Goal: Task Accomplishment & Management: Use online tool/utility

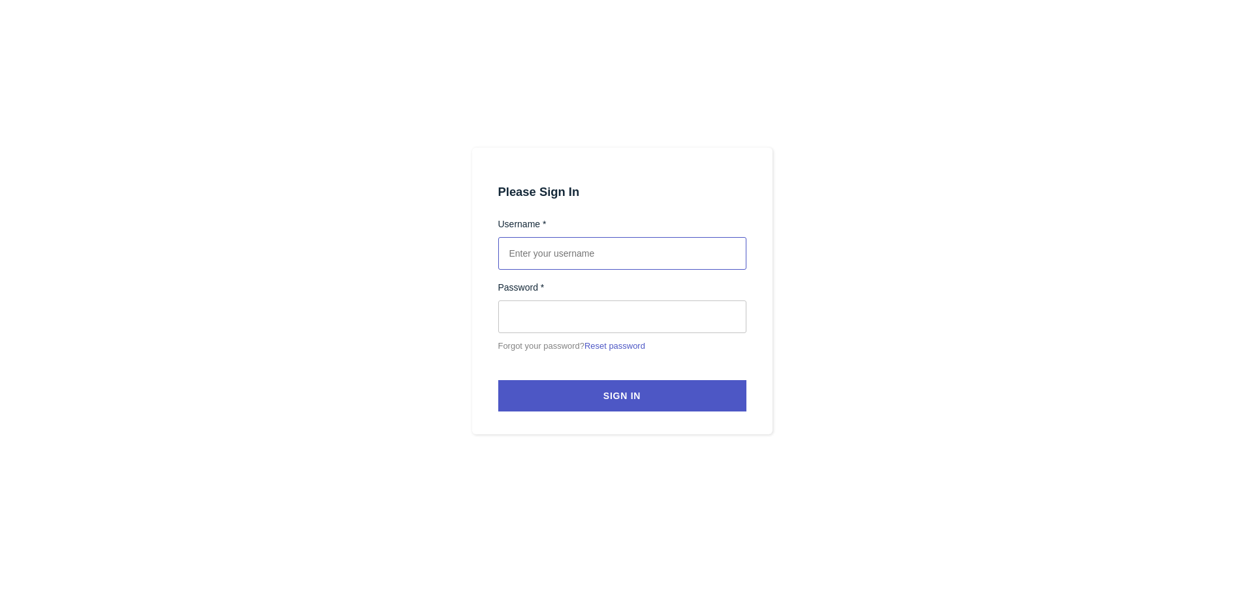
click at [541, 254] on input "text" at bounding box center [622, 253] width 248 height 33
paste input "[PERSON_NAME][EMAIL_ADDRESS][PERSON_NAME][DOMAIN_NAME]"
type input "[PERSON_NAME][EMAIL_ADDRESS][PERSON_NAME][DOMAIN_NAME]"
click at [817, 292] on div at bounding box center [622, 297] width 1244 height 595
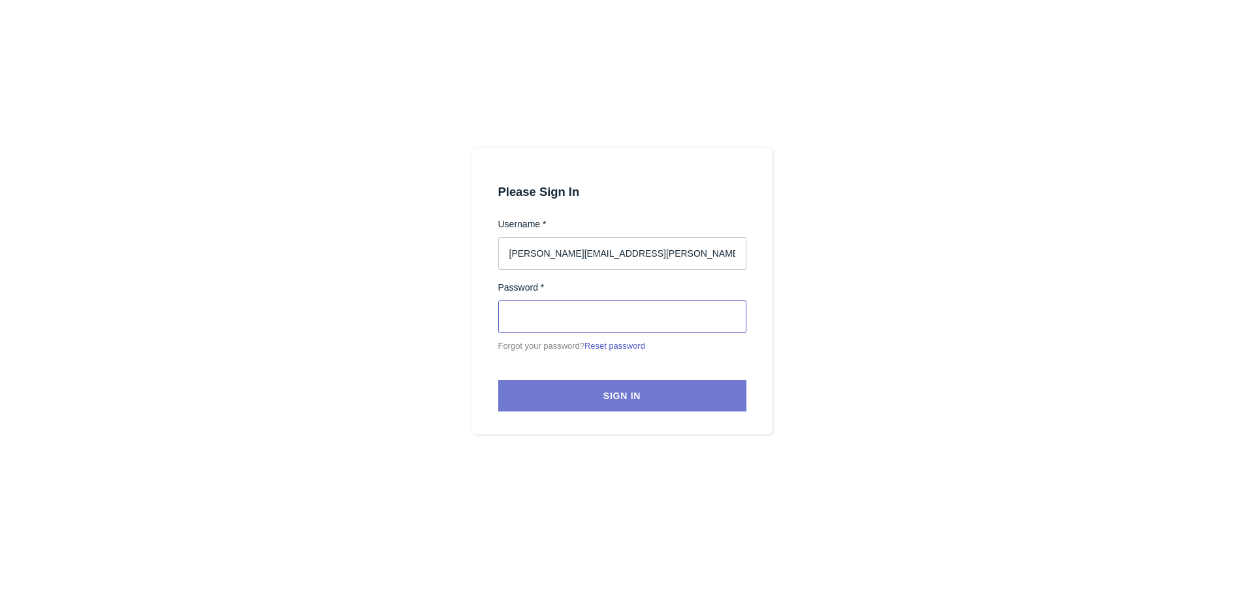
click at [530, 404] on button "Sign In" at bounding box center [622, 395] width 248 height 31
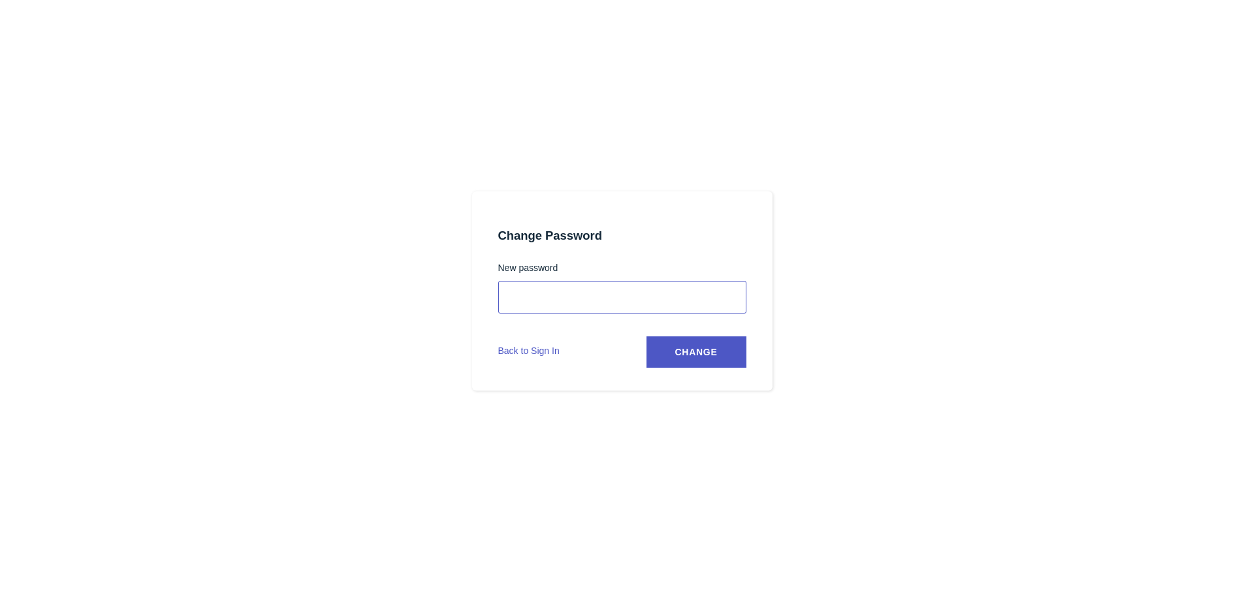
click at [647, 336] on button "Change" at bounding box center [697, 351] width 100 height 31
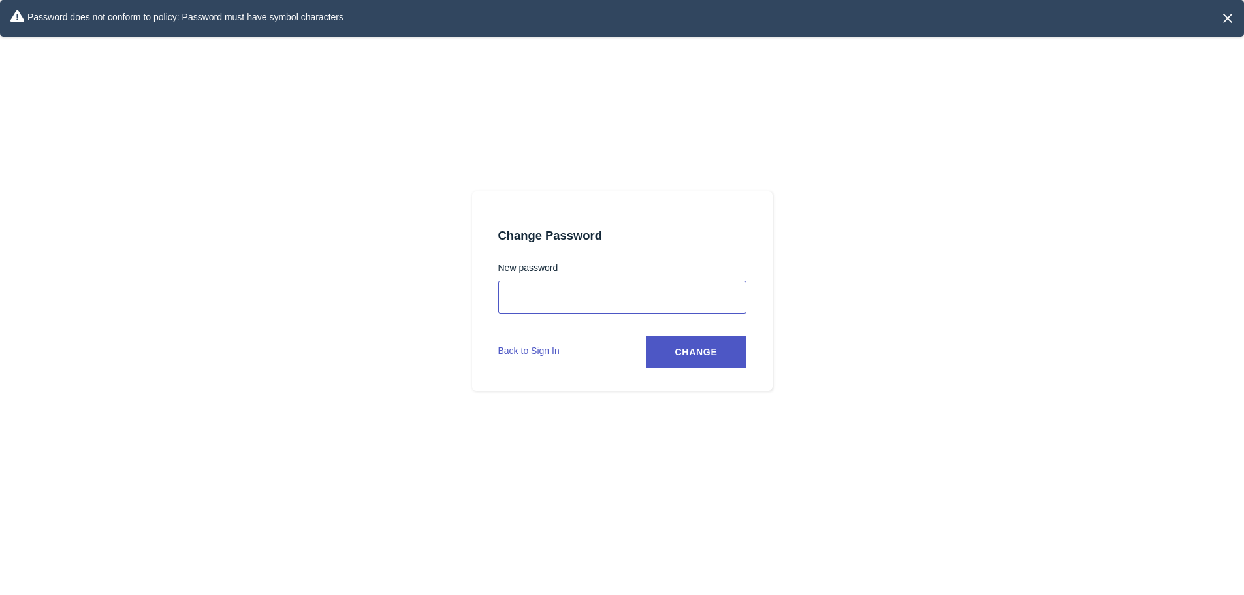
click at [647, 336] on button "Change" at bounding box center [697, 351] width 100 height 31
select select
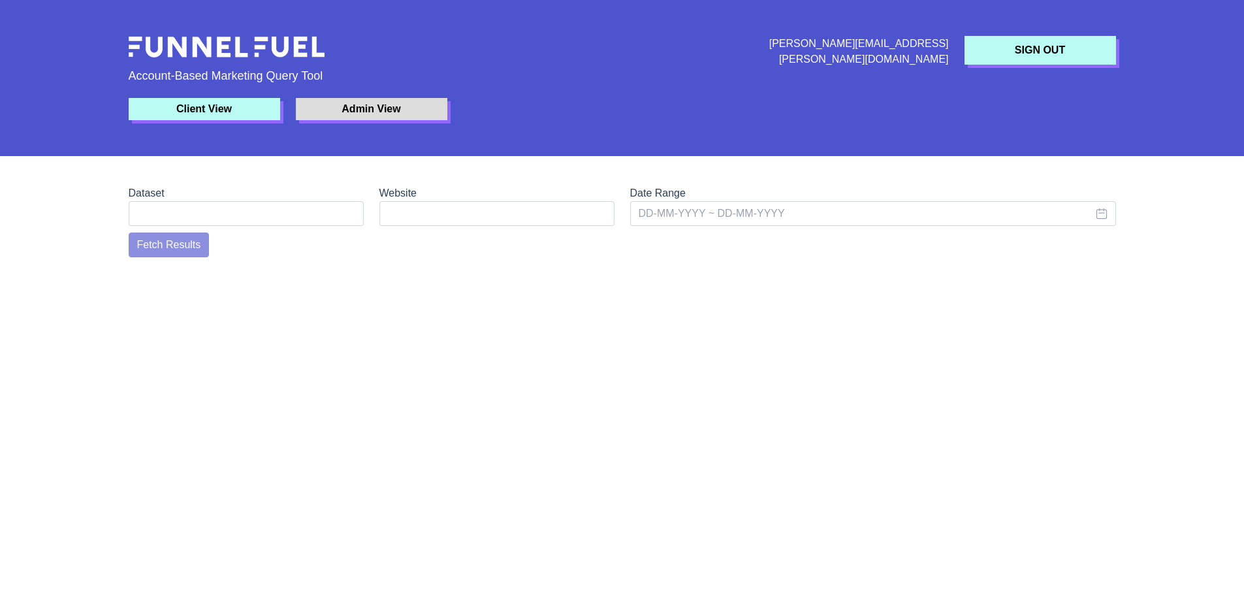
click at [244, 105] on button "Client View" at bounding box center [205, 109] width 152 height 22
click at [362, 108] on button "Admin View" at bounding box center [372, 109] width 152 height 22
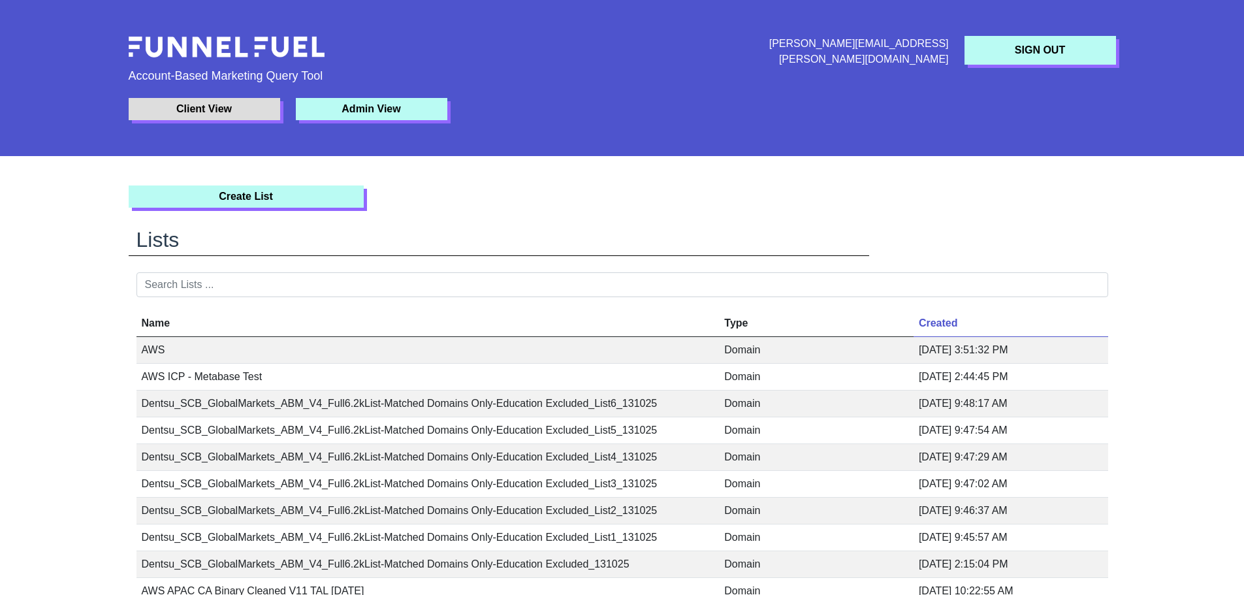
click at [220, 106] on button "Client View" at bounding box center [205, 109] width 152 height 22
select select
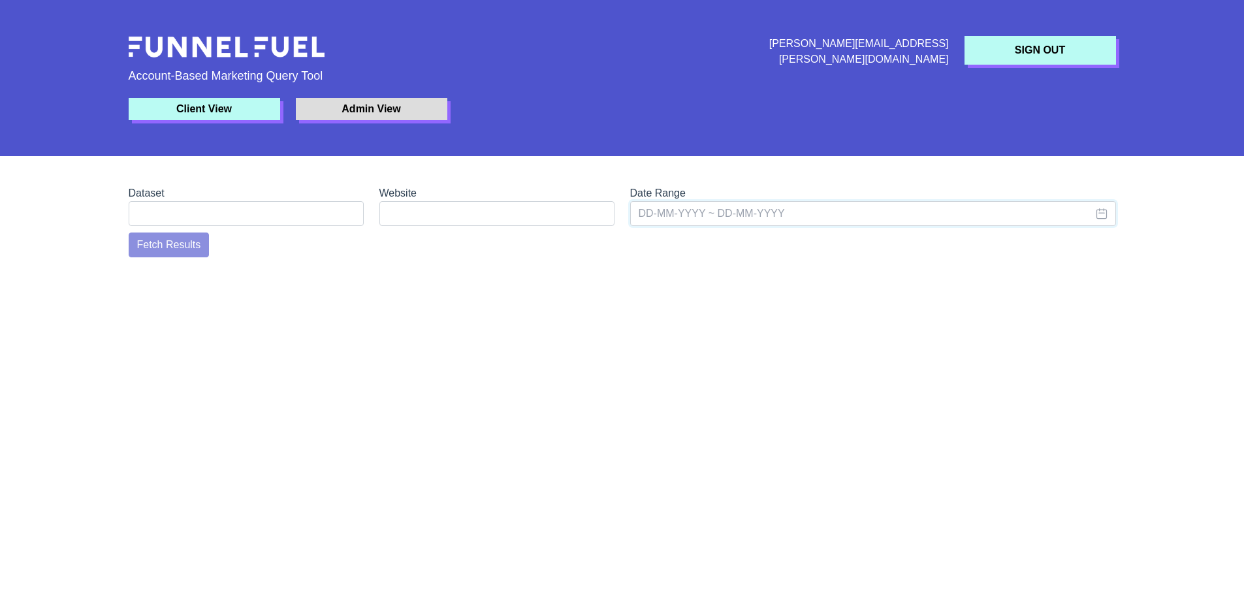
click at [698, 221] on input "text" at bounding box center [873, 213] width 486 height 25
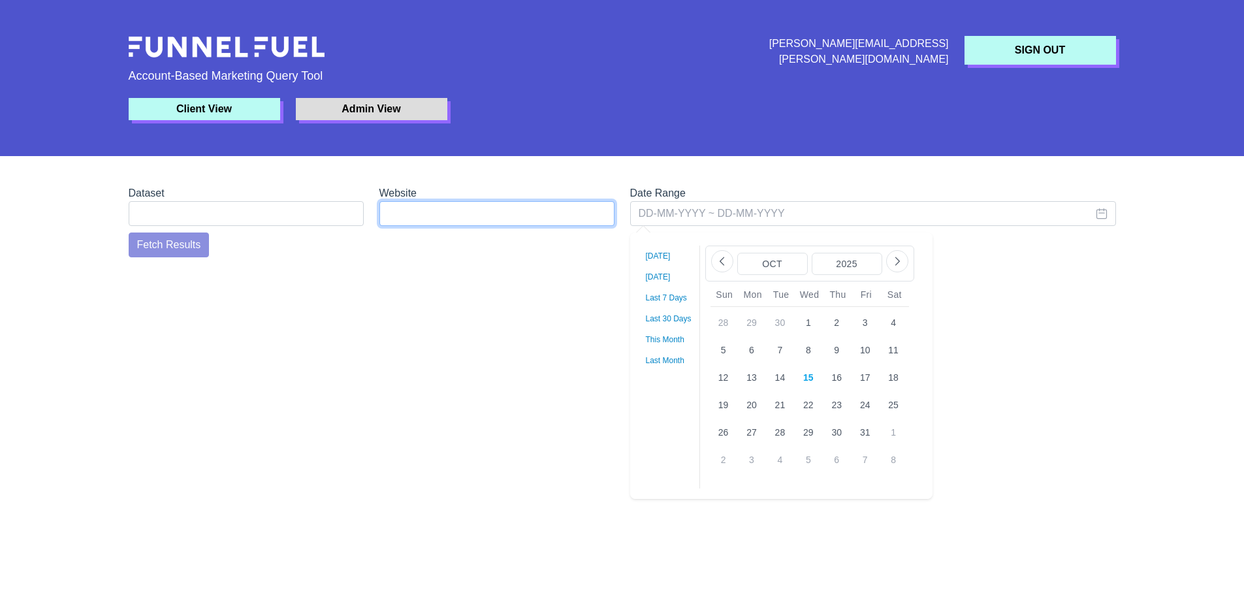
click at [480, 219] on select "[DOMAIN_NAME] [DOMAIN_NAME] [DOMAIN_NAME] [DOMAIN_NAME] [DOMAIN_NAME] [DOMAIN_N…" at bounding box center [497, 213] width 235 height 25
